Goal: Information Seeking & Learning: Find specific fact

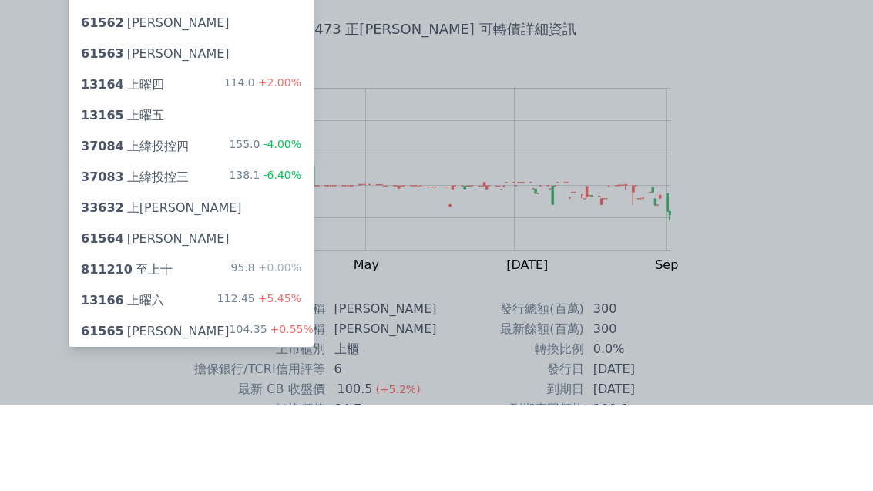
type input "上"
click at [221, 156] on div "13164 上曜四 114.0 +2.00%" at bounding box center [191, 171] width 245 height 31
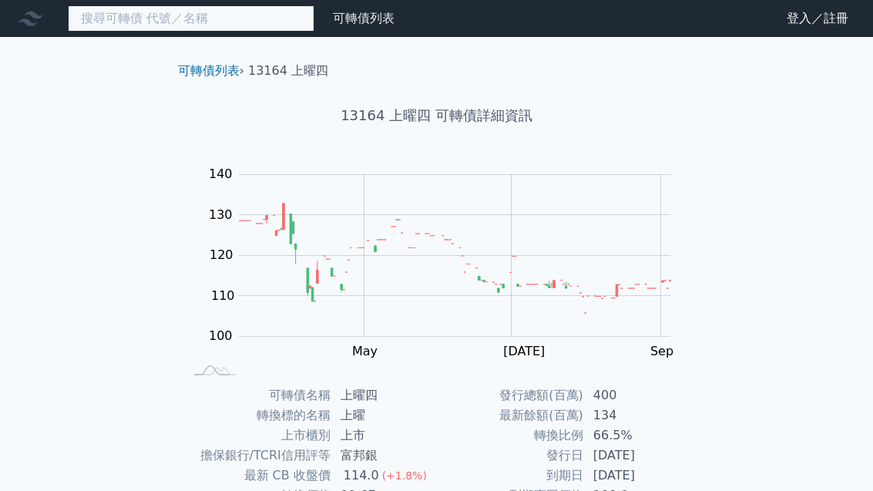
click at [193, 29] on input at bounding box center [191, 18] width 247 height 26
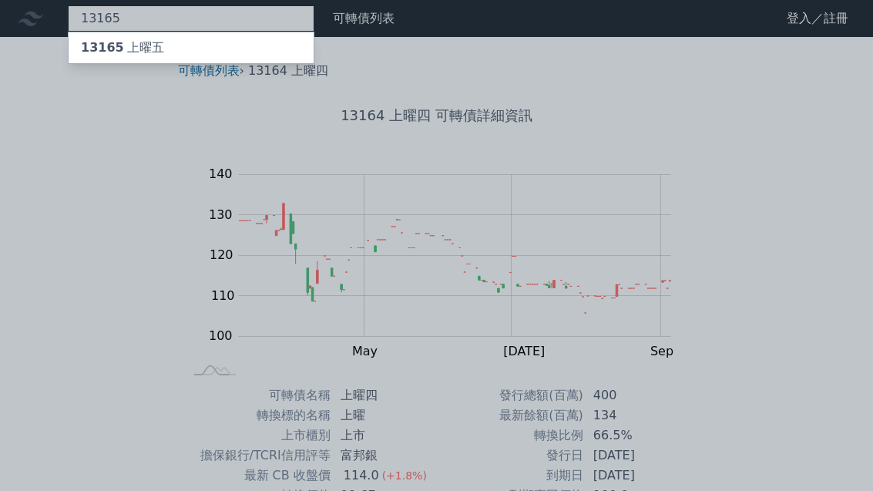
type input "13165"
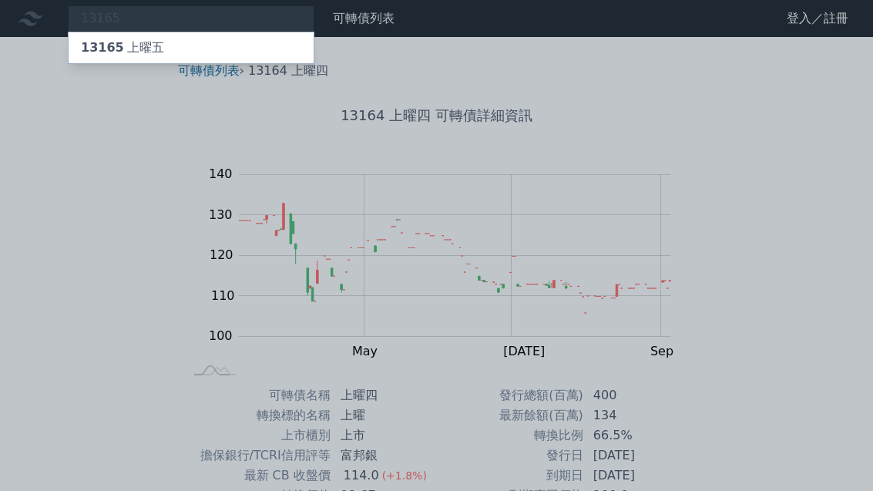
click at [194, 52] on div "13165 上曜五" at bounding box center [191, 47] width 245 height 31
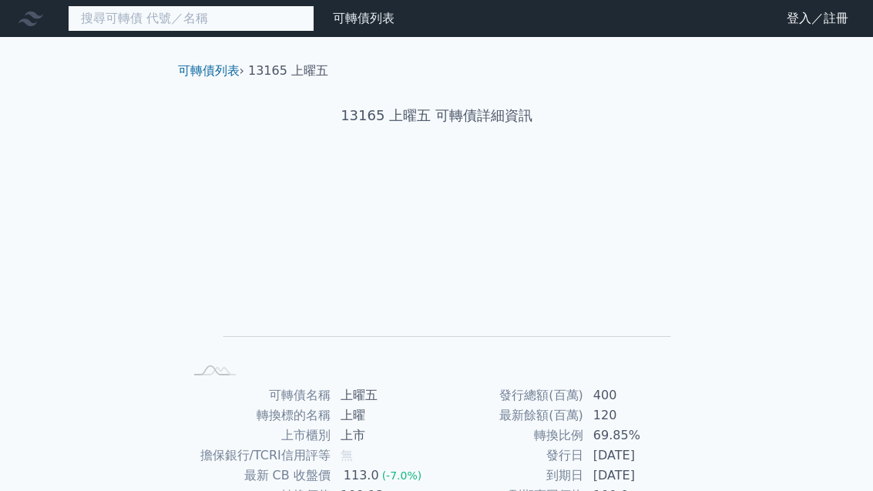
click at [233, 21] on input at bounding box center [191, 18] width 247 height 26
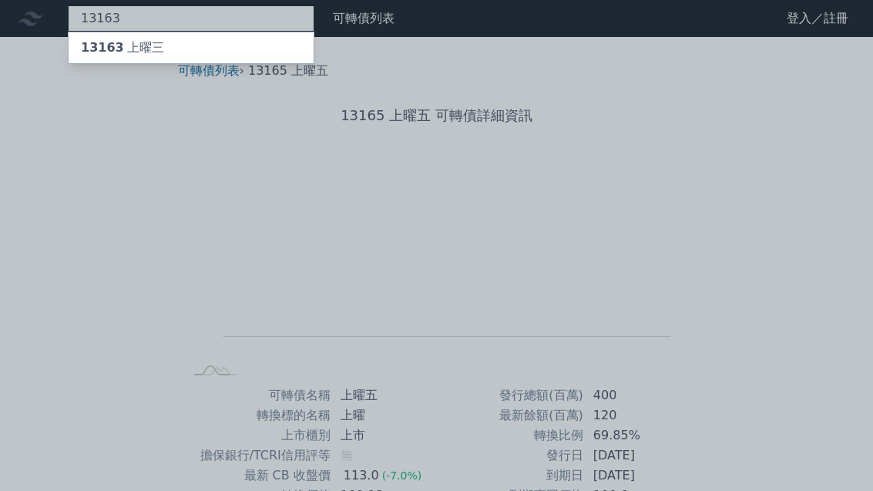
type input "13163"
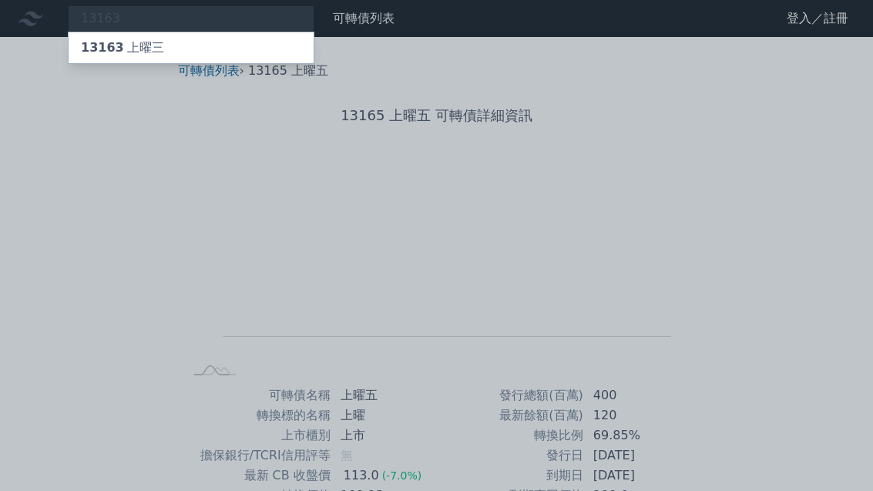
click at [198, 42] on div "13163 上曜三" at bounding box center [191, 47] width 245 height 31
